Goal: Check status: Check status

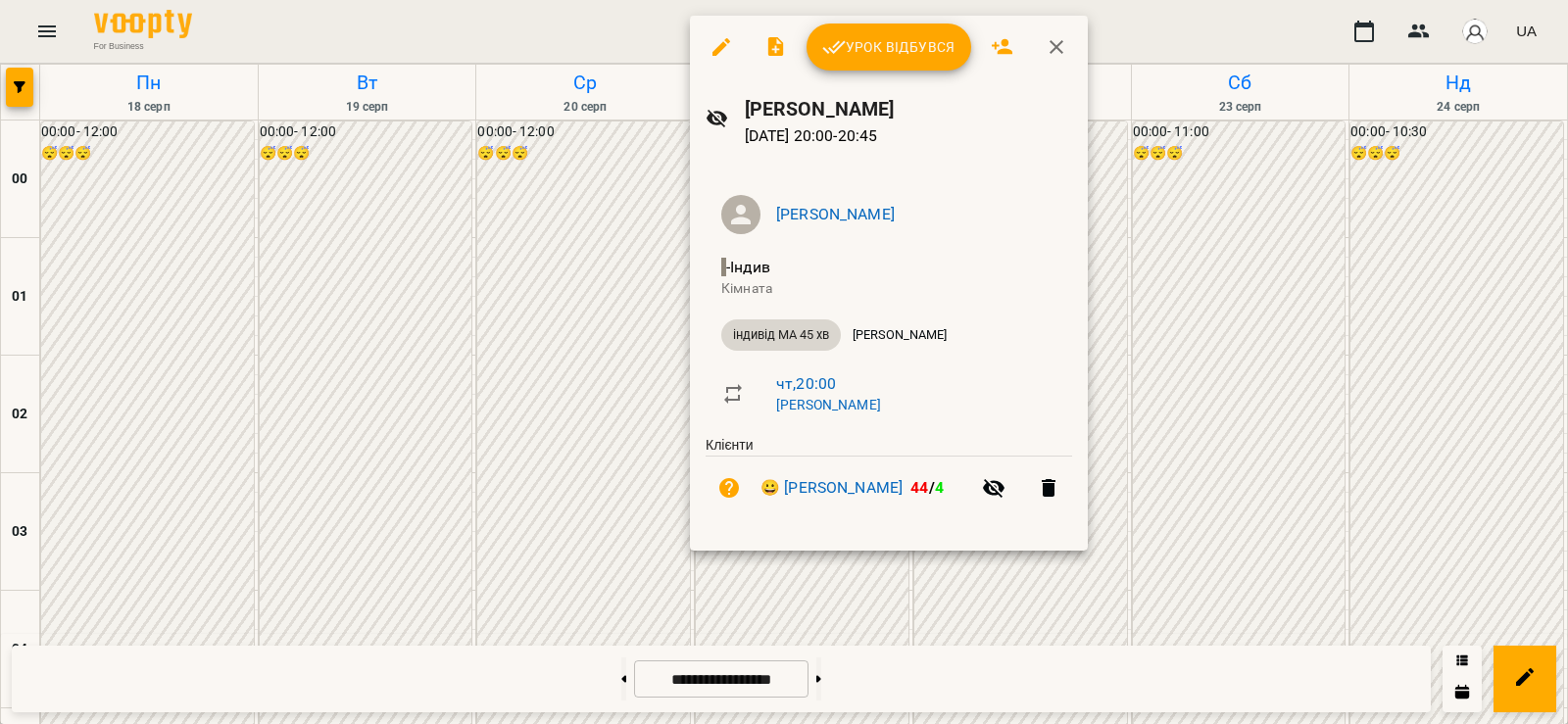
scroll to position [2058, 0]
click at [871, 67] on button "Урок відбувся" at bounding box center [889, 47] width 164 height 47
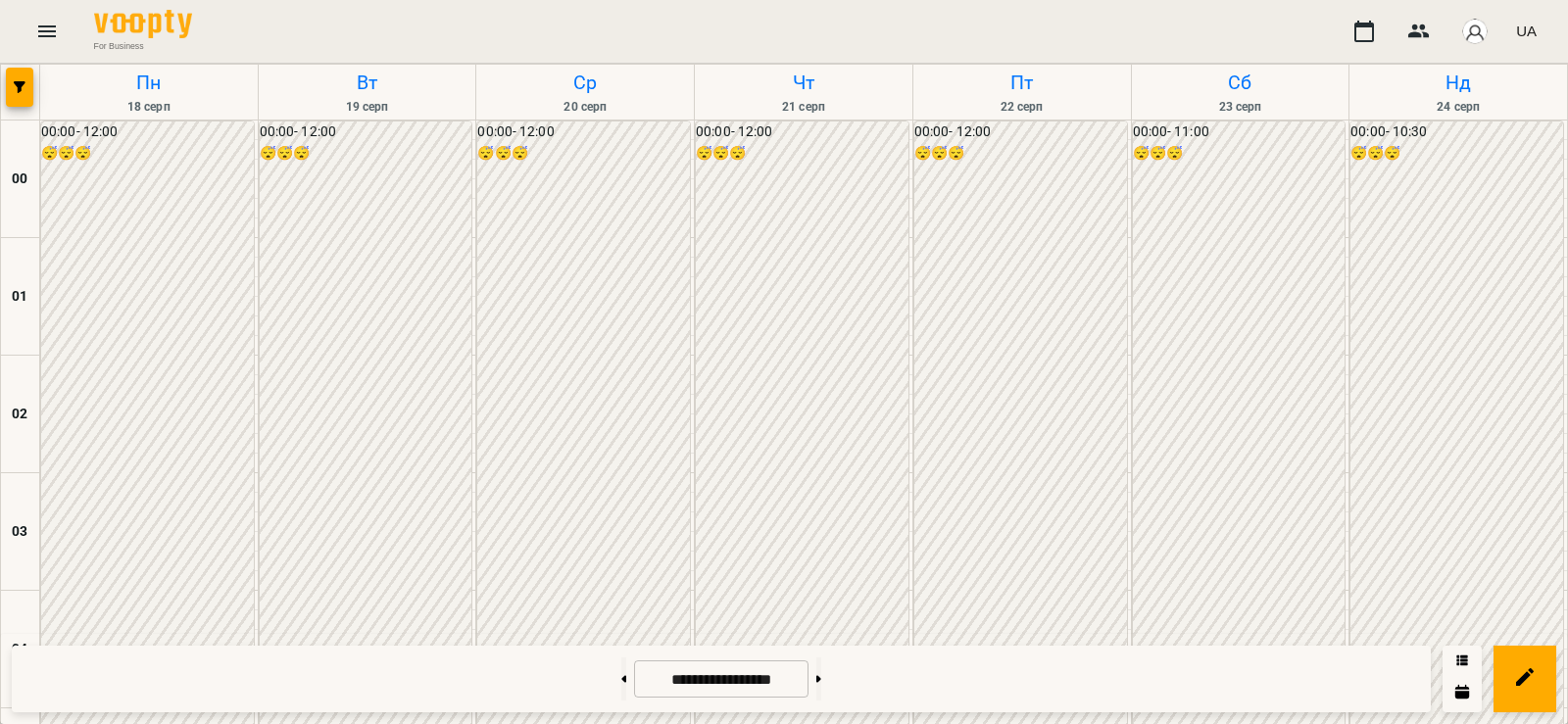
scroll to position [2287, 0]
